Goal: Check status: Verify the current state of an ongoing process or item

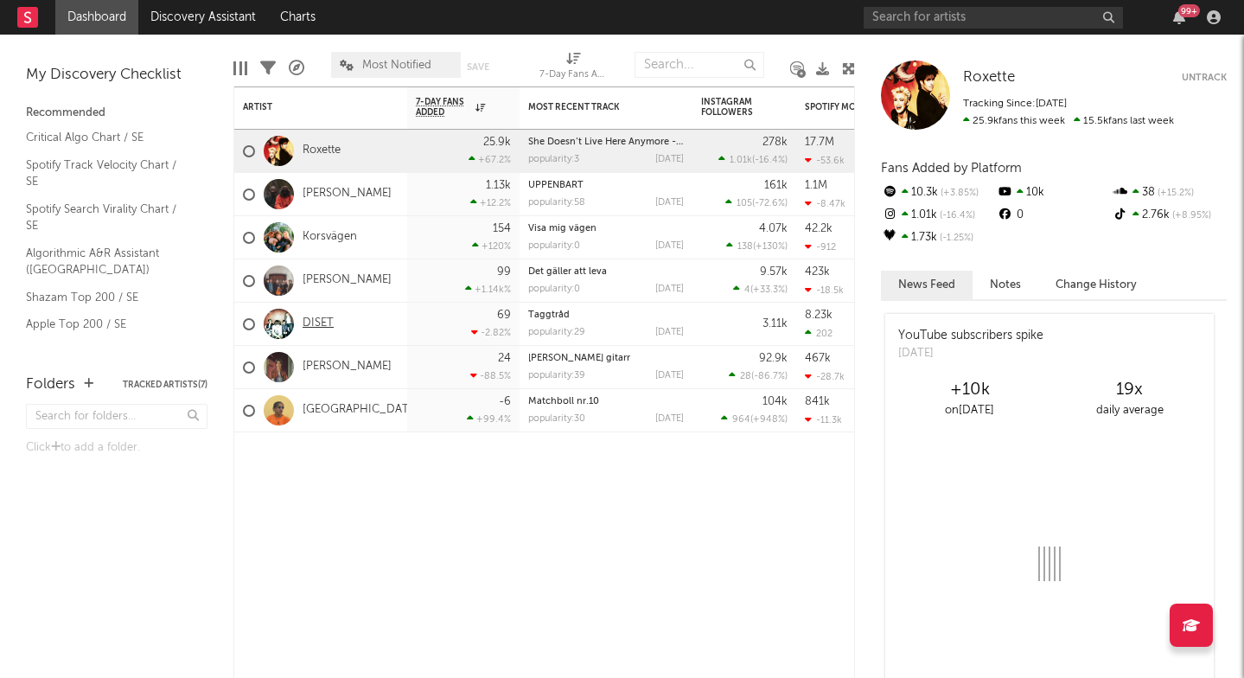
click at [322, 323] on link "DISET" at bounding box center [318, 323] width 31 height 15
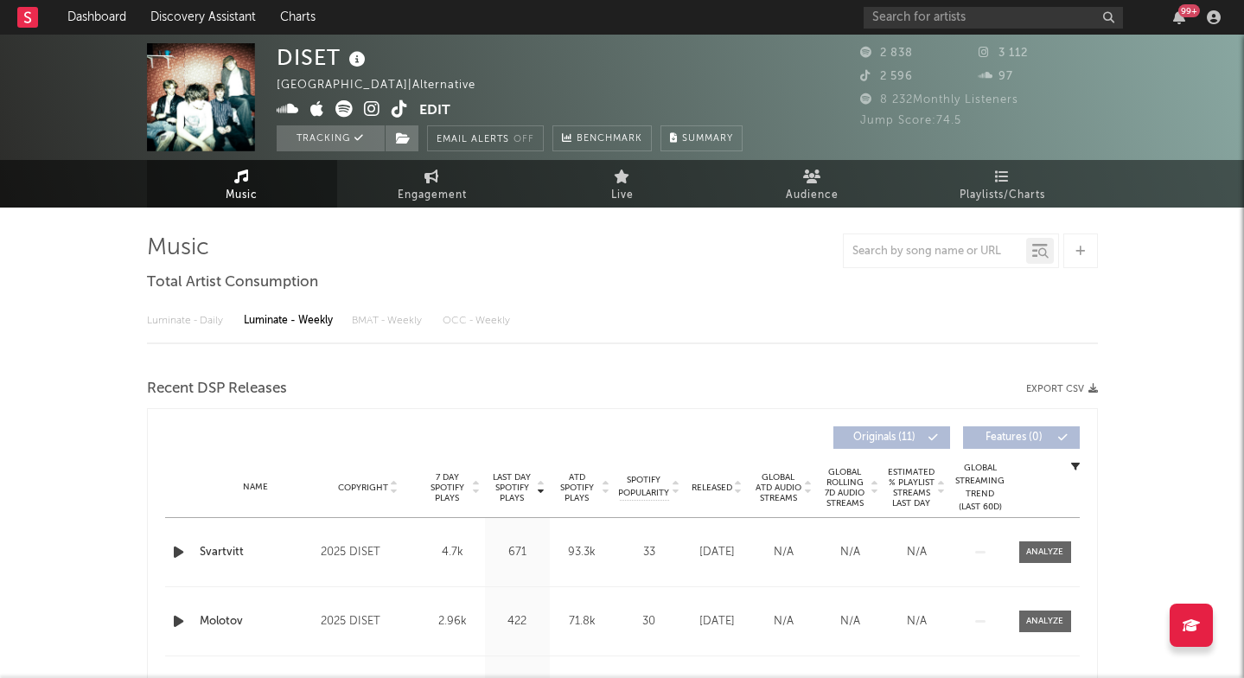
select select "6m"
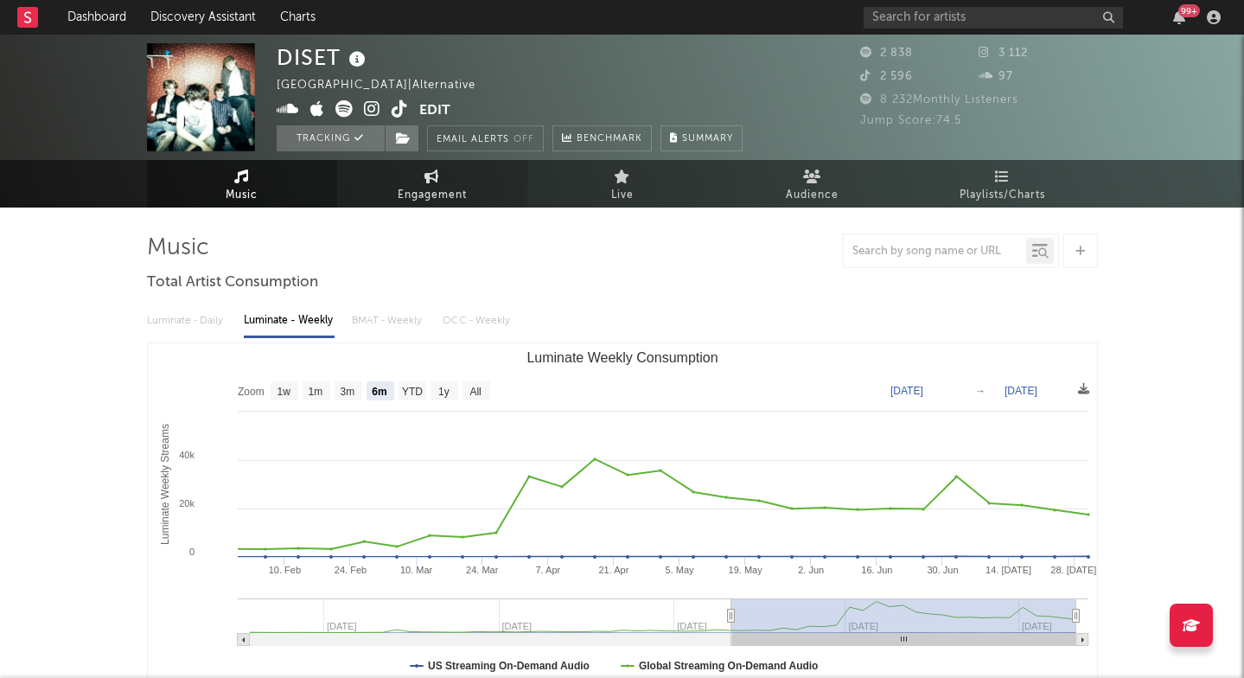
click at [480, 168] on link "Engagement" at bounding box center [432, 184] width 190 height 48
select select "1w"
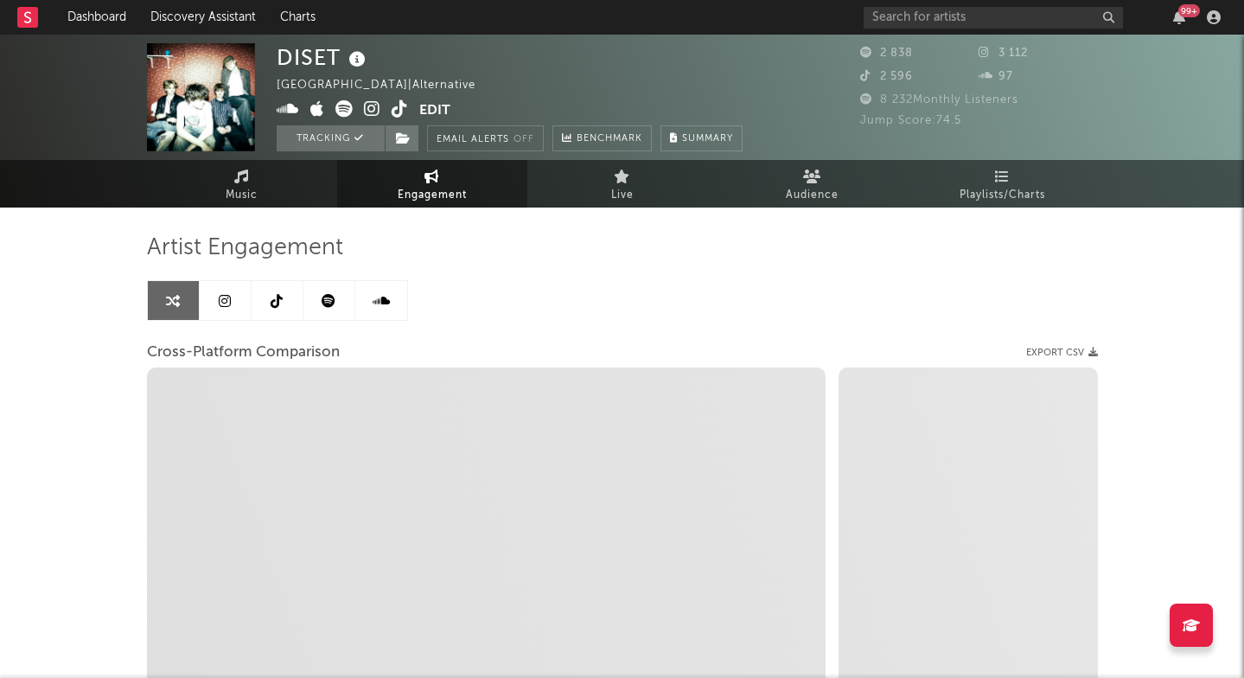
select select "1m"
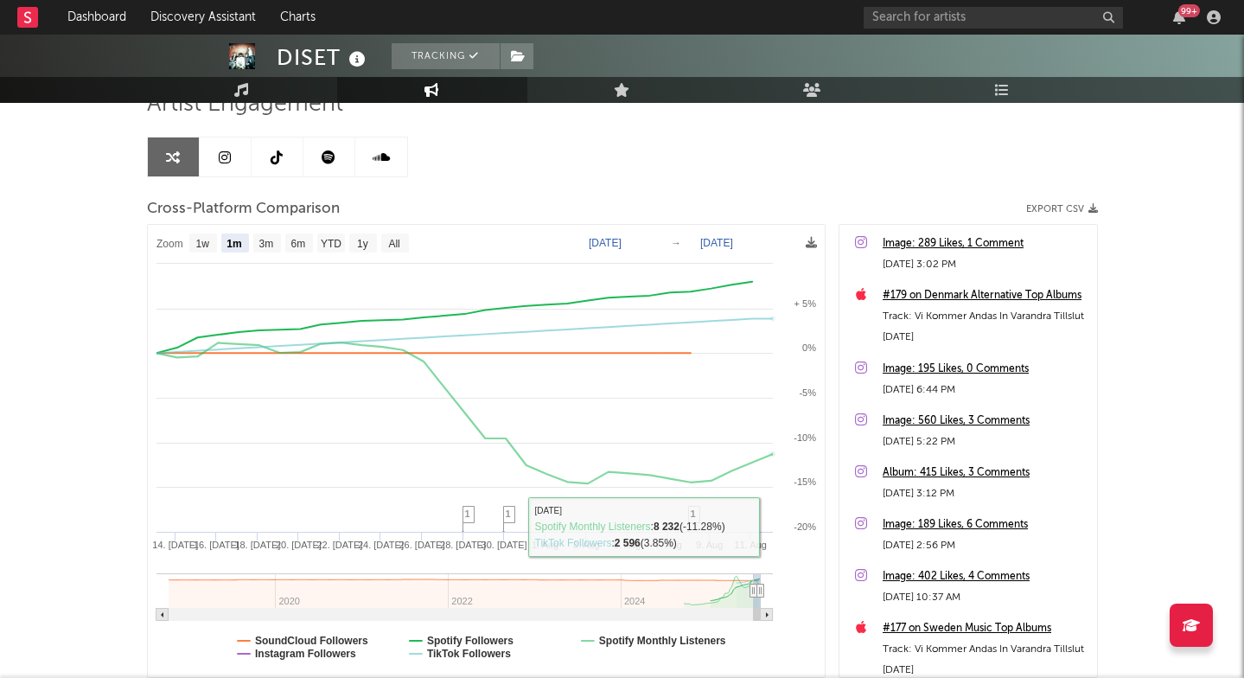
scroll to position [166, 0]
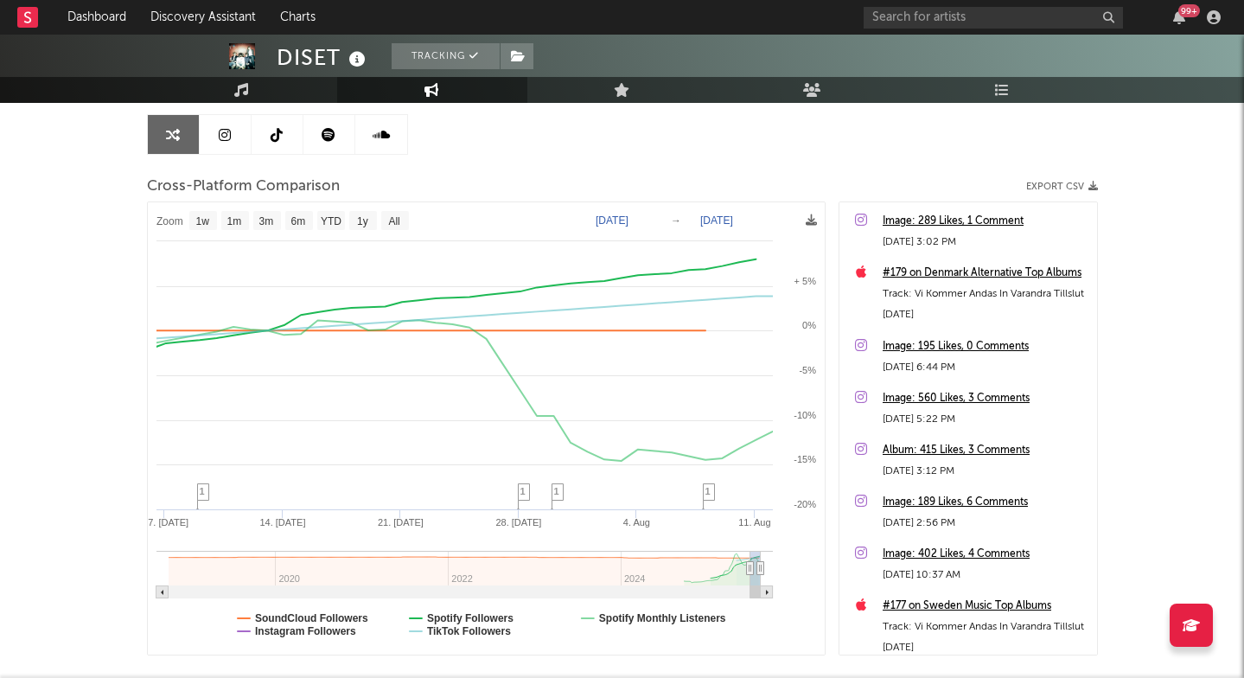
type input "[DATE]"
select select "3m"
type input "[DATE]"
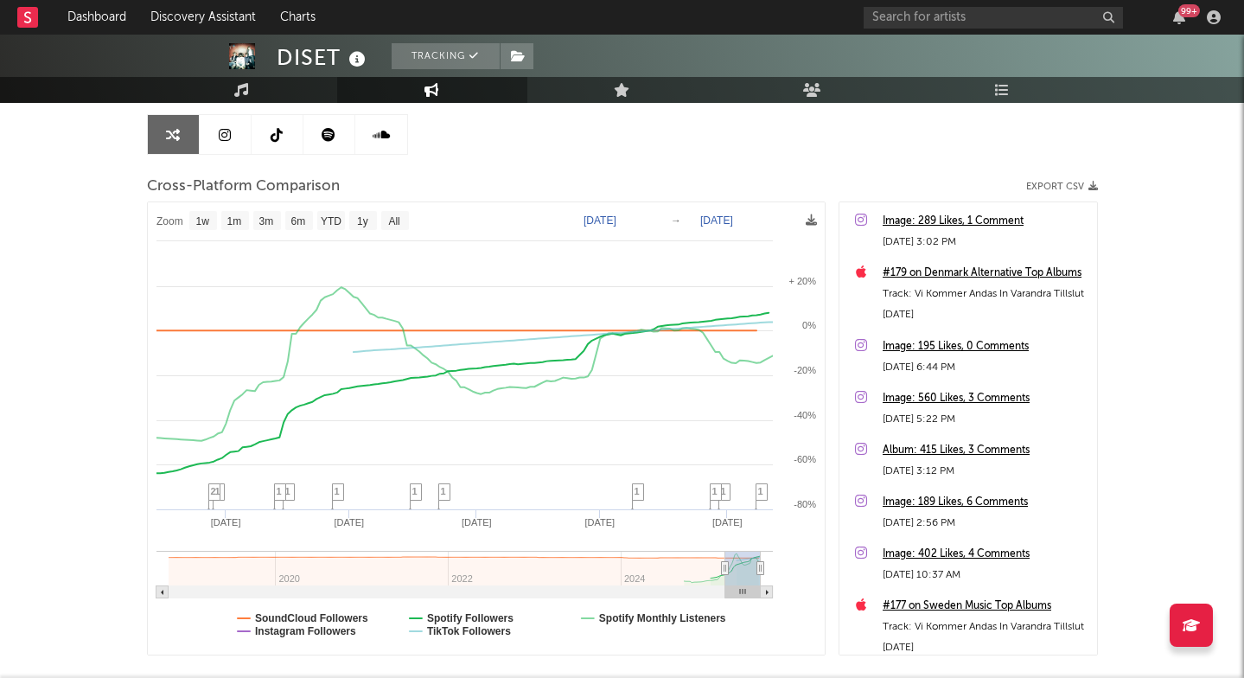
select select "1w"
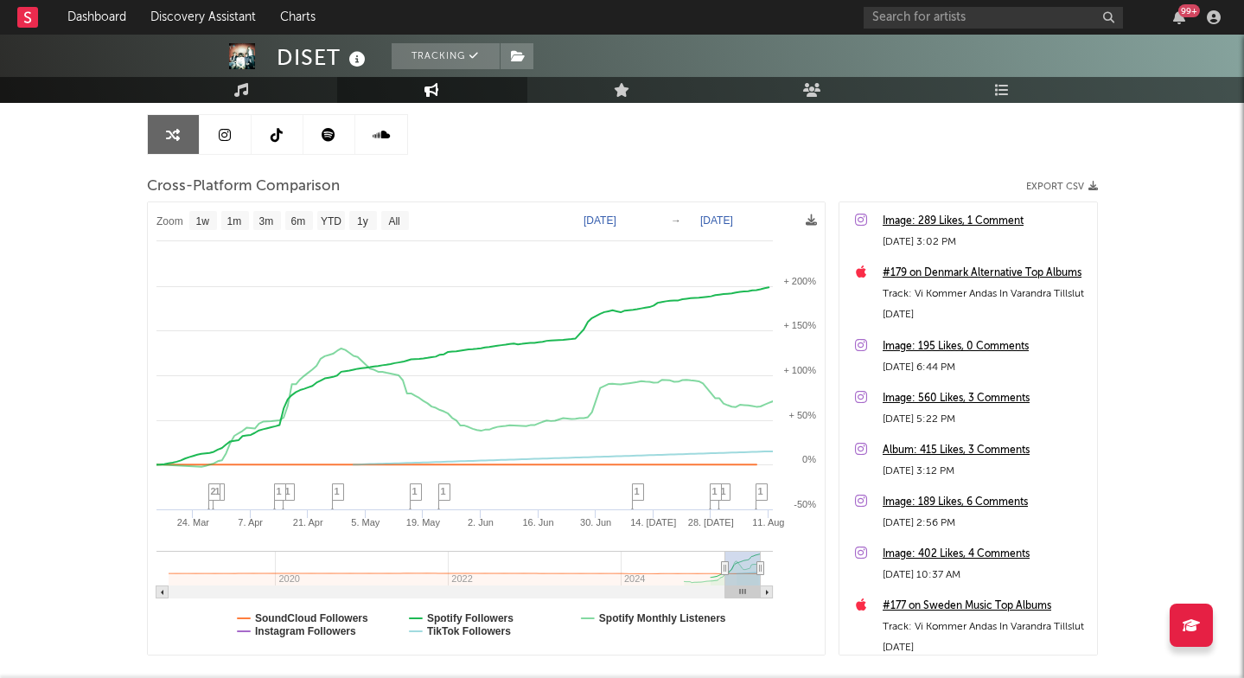
drag, startPoint x: 751, startPoint y: 567, endPoint x: 691, endPoint y: 571, distance: 60.6
type input "[DATE]"
select select "6m"
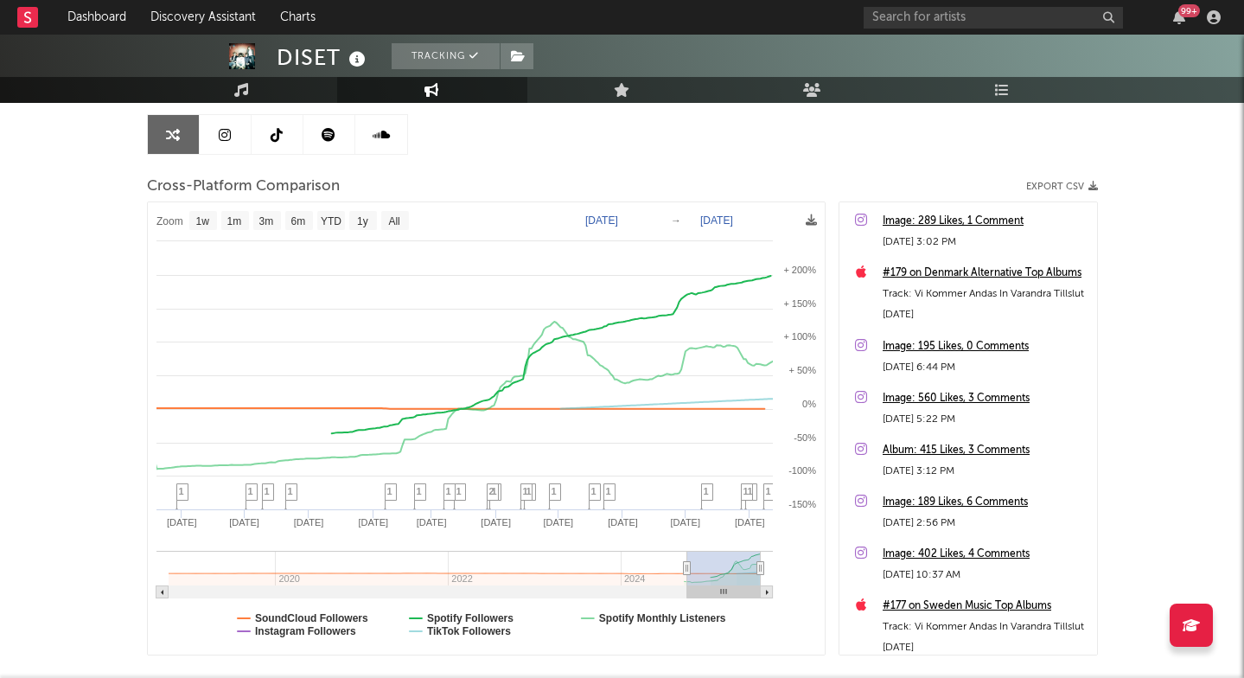
type input "[DATE]"
select select "1y"
type input "[DATE]"
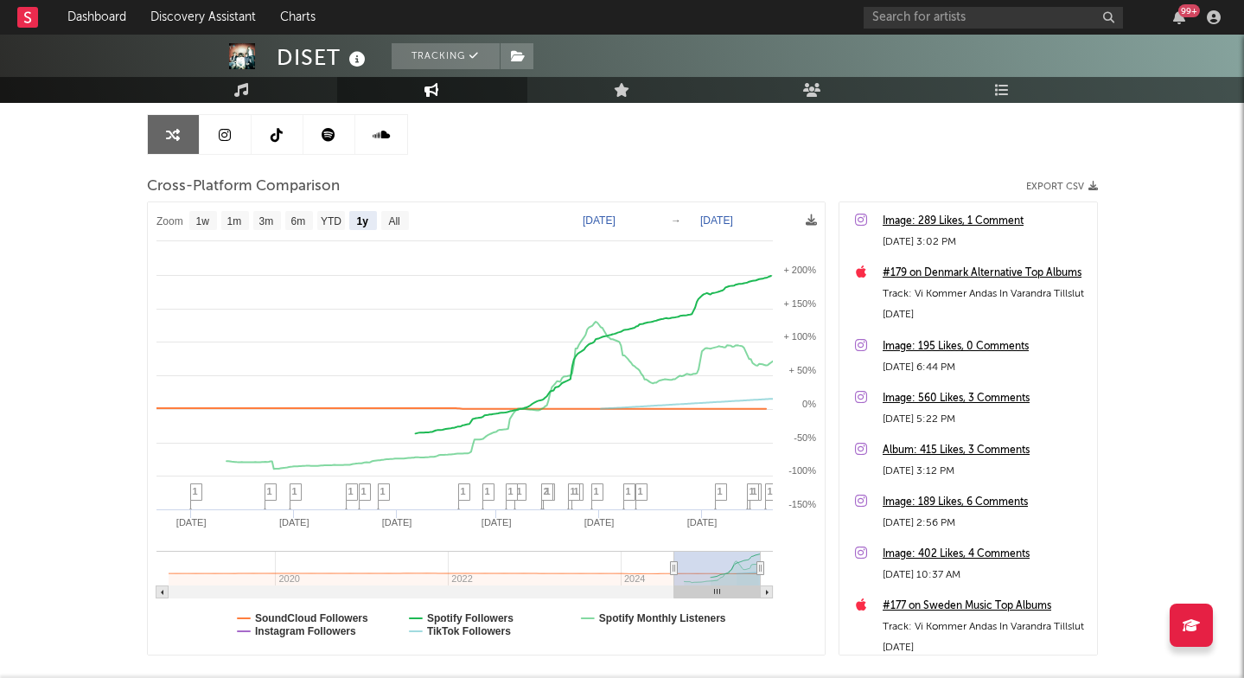
select select "1y"
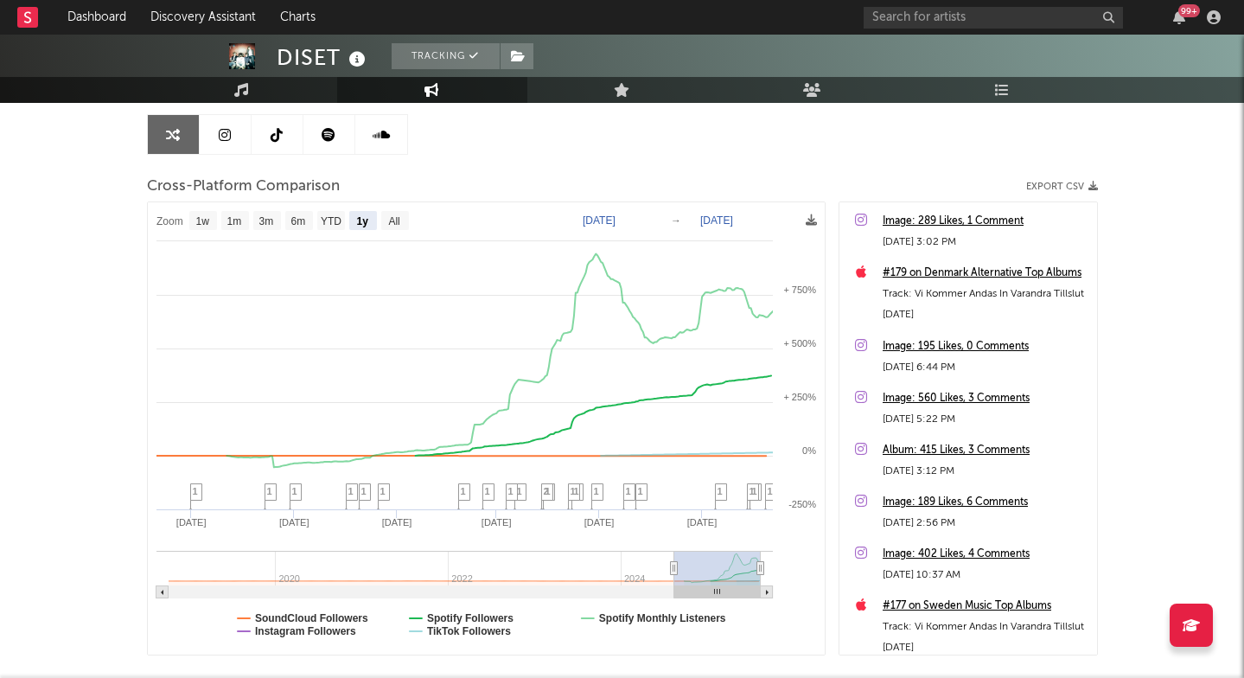
drag, startPoint x: 725, startPoint y: 565, endPoint x: 673, endPoint y: 578, distance: 53.5
click at [18, 371] on div "DISET Tracking [GEOGRAPHIC_DATA] | Alternative Edit Tracking Email Alerts Off B…" at bounding box center [622, 323] width 1244 height 908
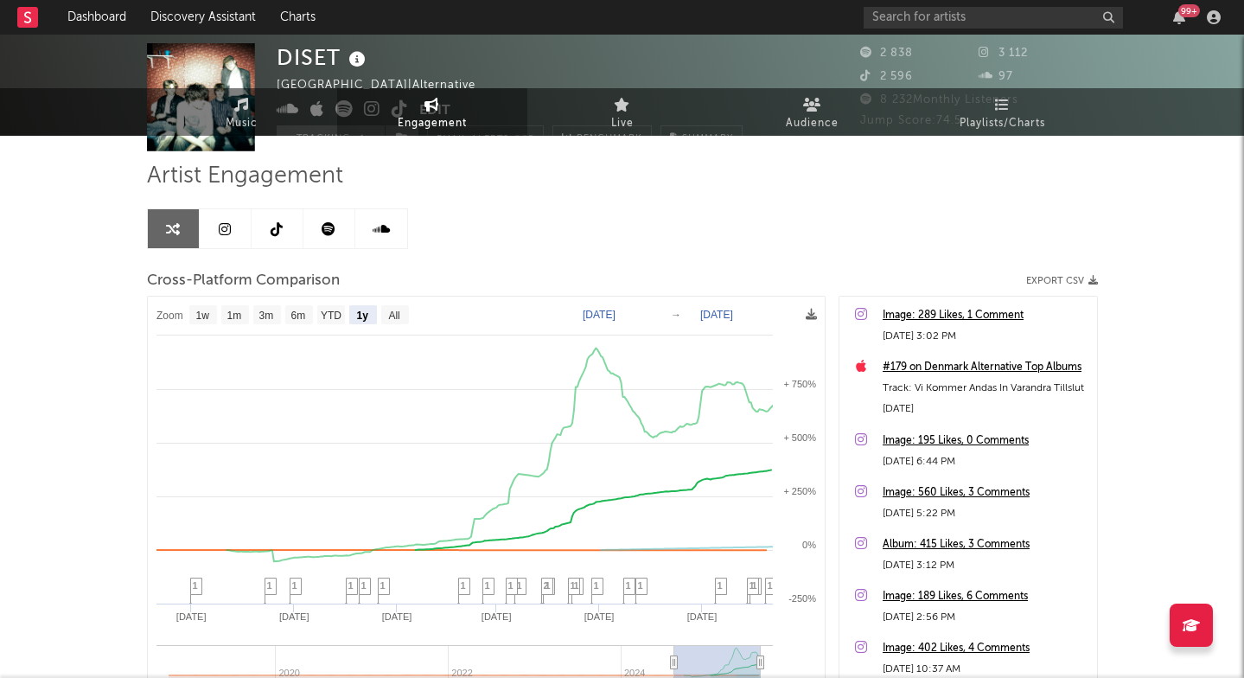
scroll to position [0, 0]
